Goal: Information Seeking & Learning: Learn about a topic

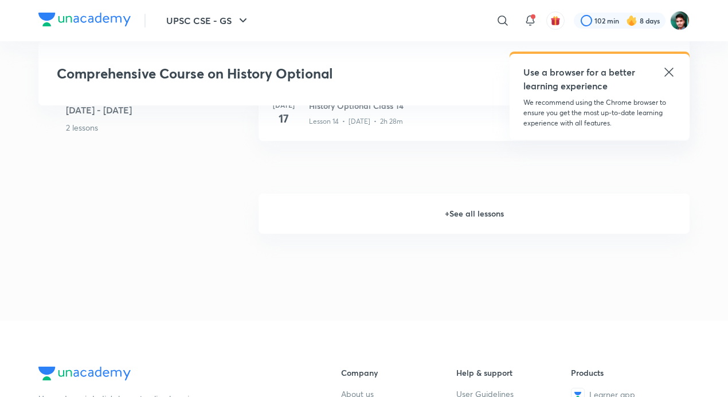
scroll to position [1512, 0]
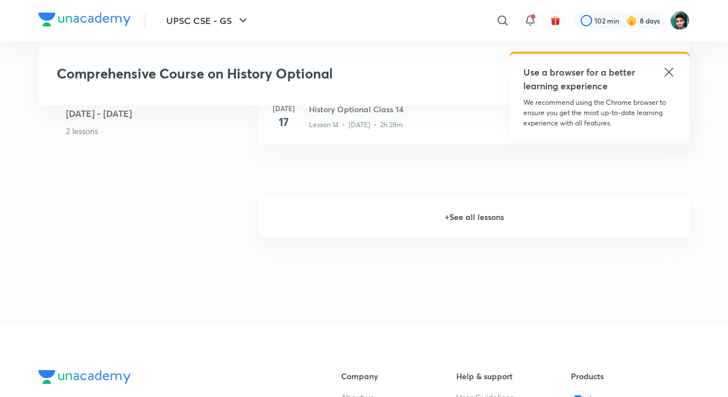
drag, startPoint x: 440, startPoint y: 225, endPoint x: 460, endPoint y: 213, distance: 22.6
click at [440, 225] on h6 "+ See all lessons" at bounding box center [474, 217] width 431 height 40
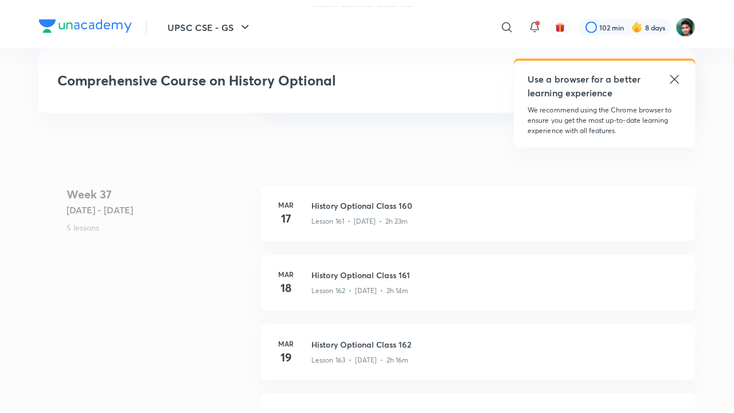
scroll to position [13830, 0]
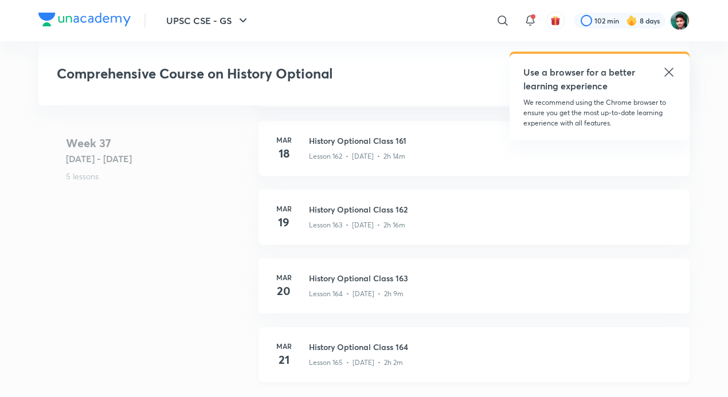
click at [404, 360] on div "Lesson 165 • [DATE] • 2h 2m" at bounding box center [492, 360] width 367 height 15
click at [415, 338] on div "[DATE] History Optional Class 164 Lesson 165 • [DATE] • 2h 2m" at bounding box center [474, 354] width 431 height 55
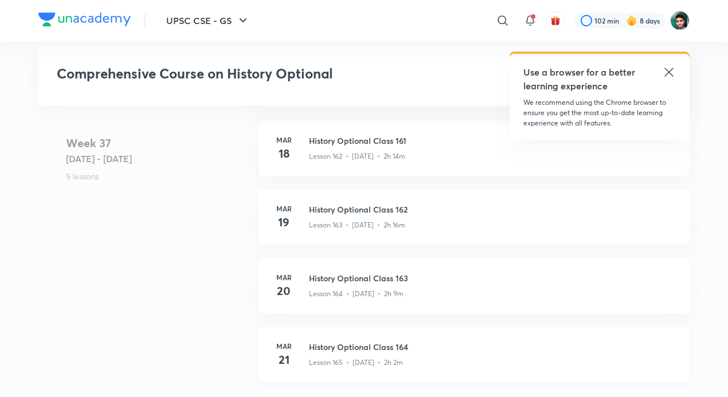
click at [415, 338] on div "[DATE] History Optional Class 164 Lesson 165 • [DATE] • 2h 2m" at bounding box center [474, 354] width 431 height 55
